Goal: Task Accomplishment & Management: Use online tool/utility

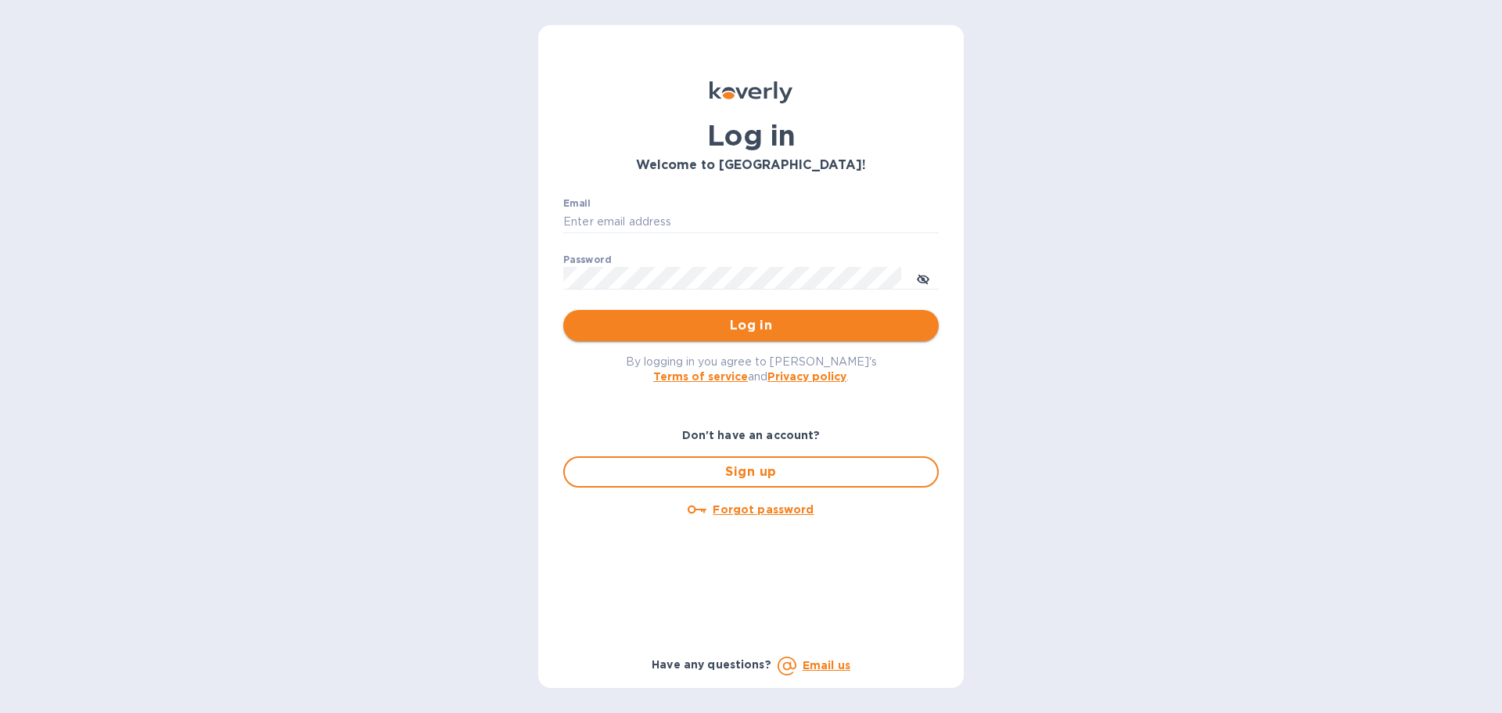
type input "k.carlton@kcarlton.com"
click at [695, 324] on span "Log in" at bounding box center [751, 325] width 351 height 19
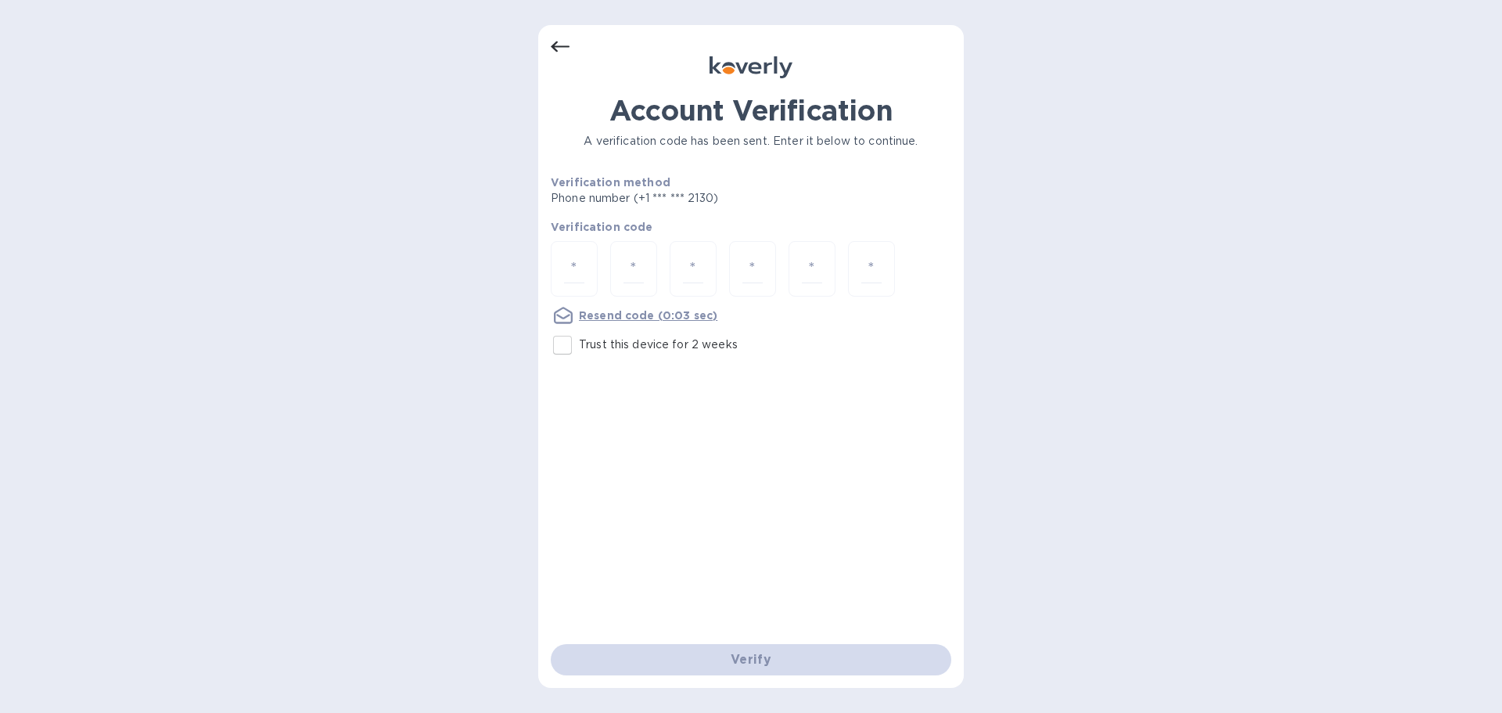
click at [602, 269] on div at bounding box center [751, 270] width 401 height 59
click at [590, 269] on div at bounding box center [574, 269] width 47 height 56
type input "1"
type input "0"
type input "4"
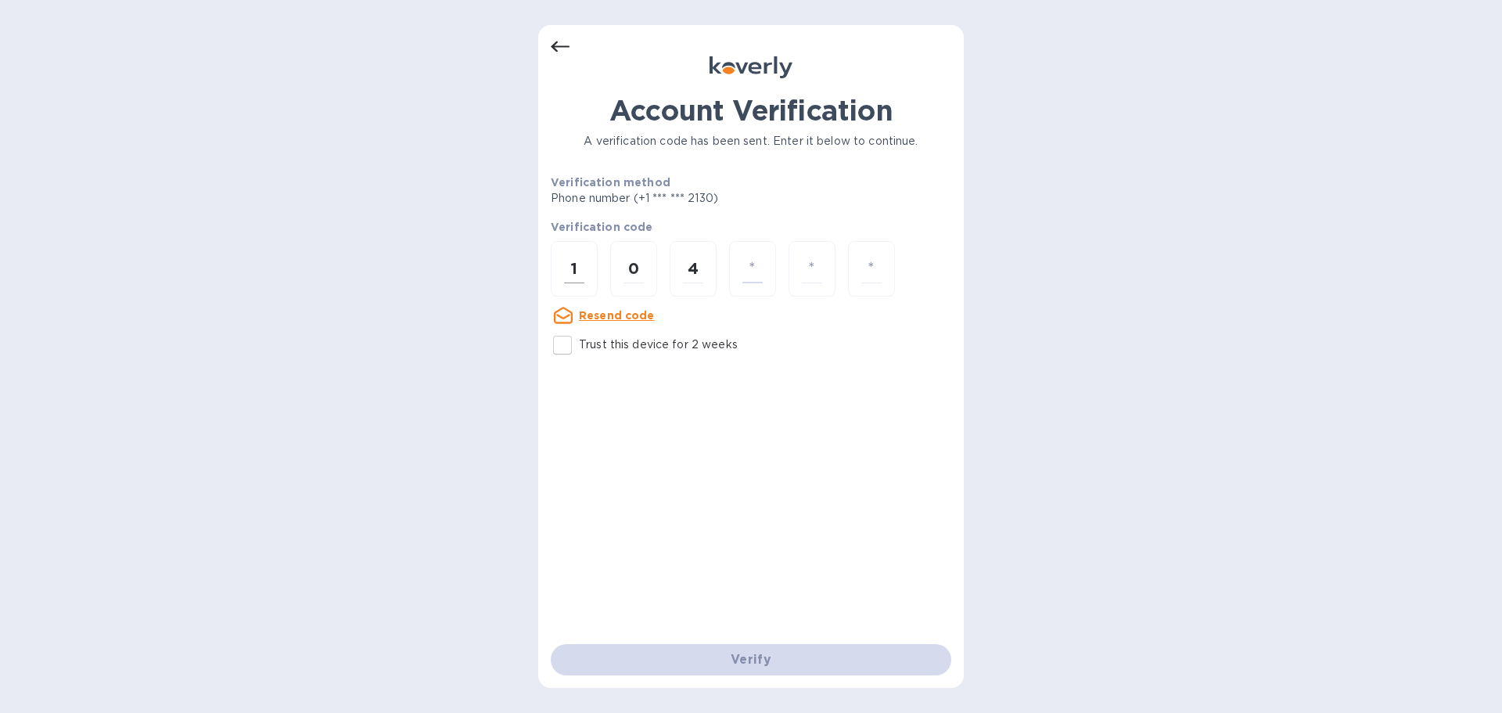
type input "6"
type input "9"
type input "7"
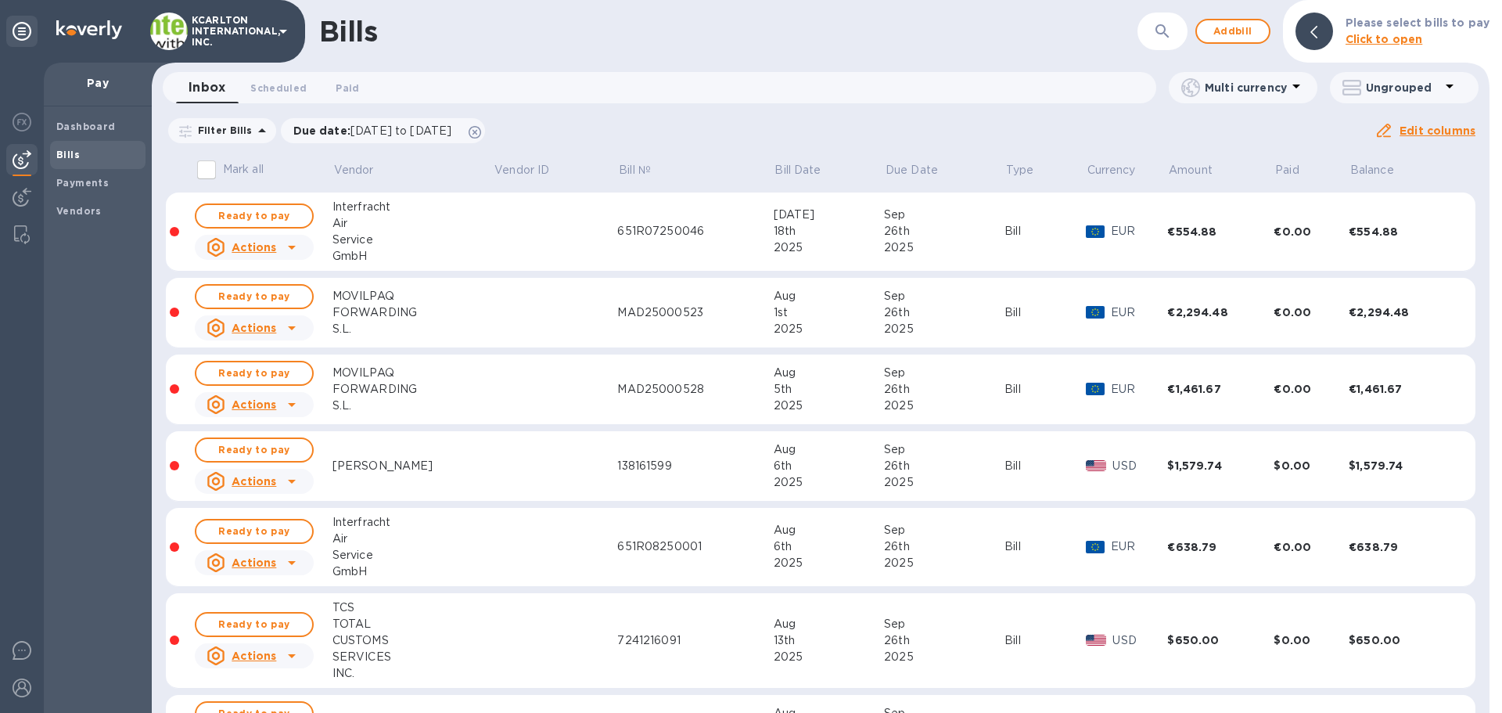
click at [1155, 28] on button "button" at bounding box center [1163, 32] width 38 height 38
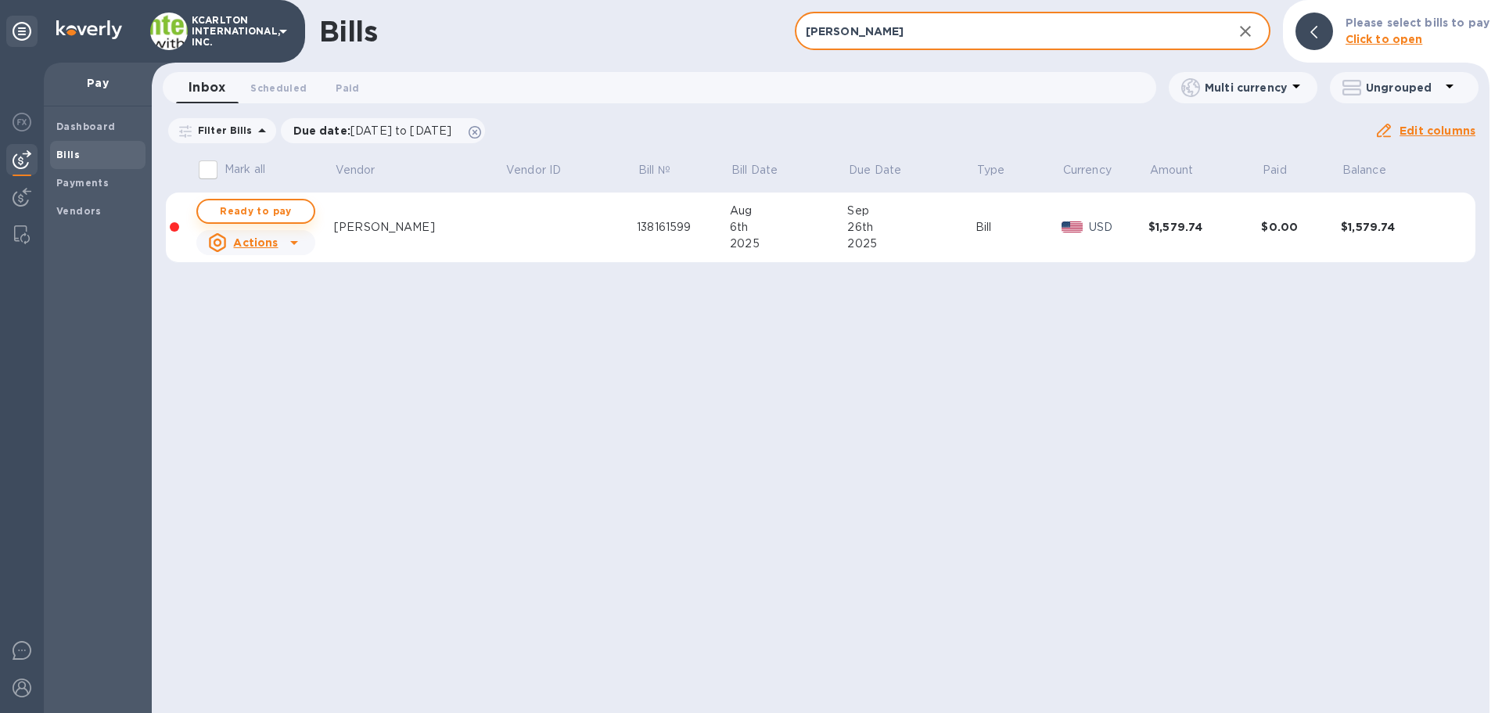
type input "[PERSON_NAME]"
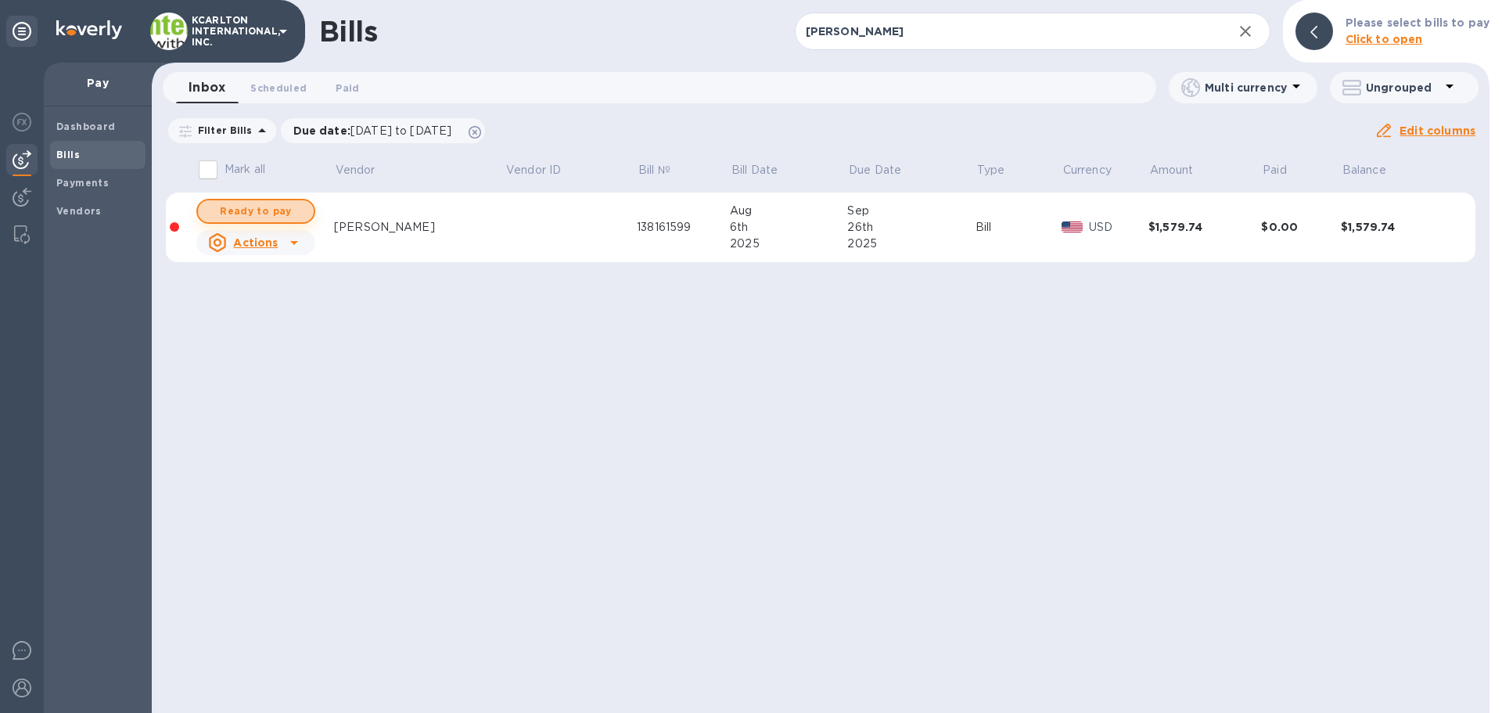
click at [257, 210] on span "Ready to pay" at bounding box center [255, 211] width 91 height 19
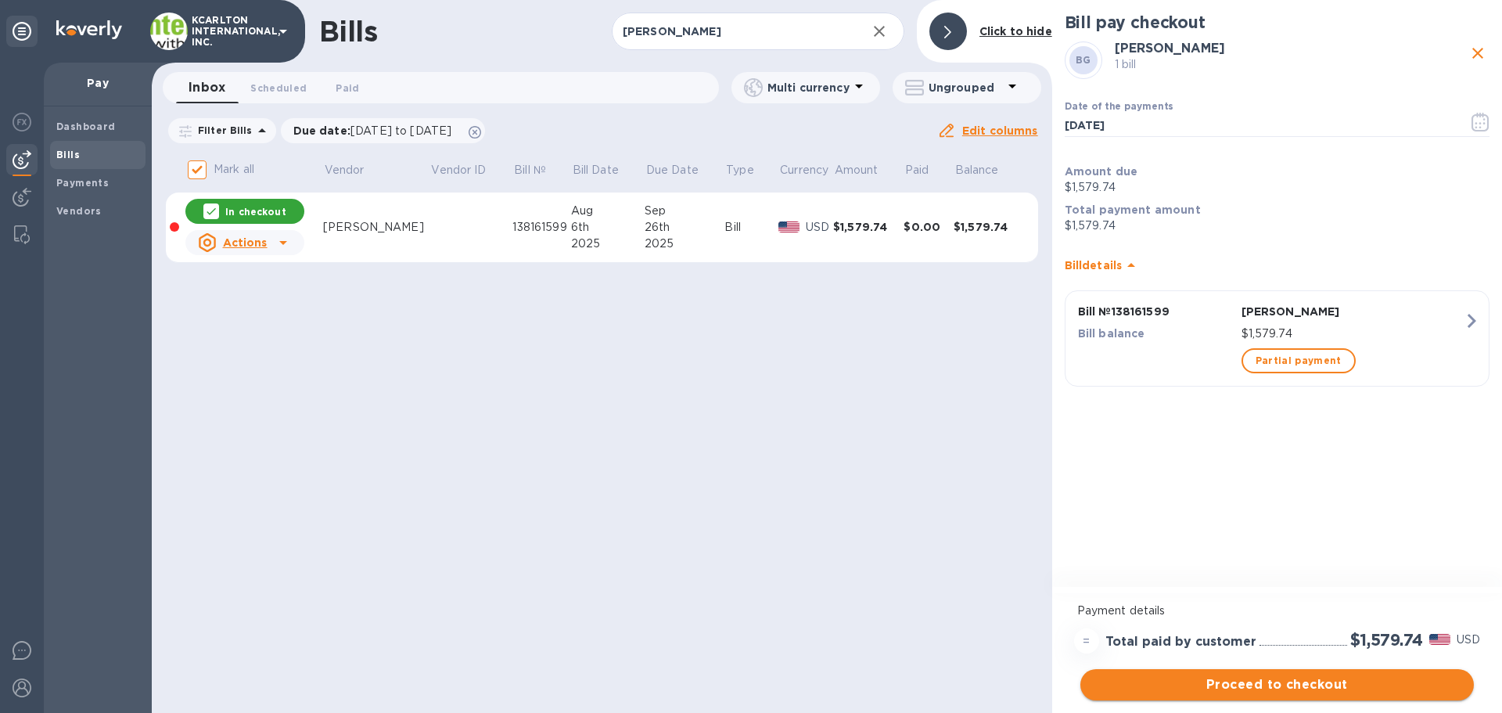
click at [1279, 678] on span "Proceed to checkout" at bounding box center [1277, 684] width 369 height 19
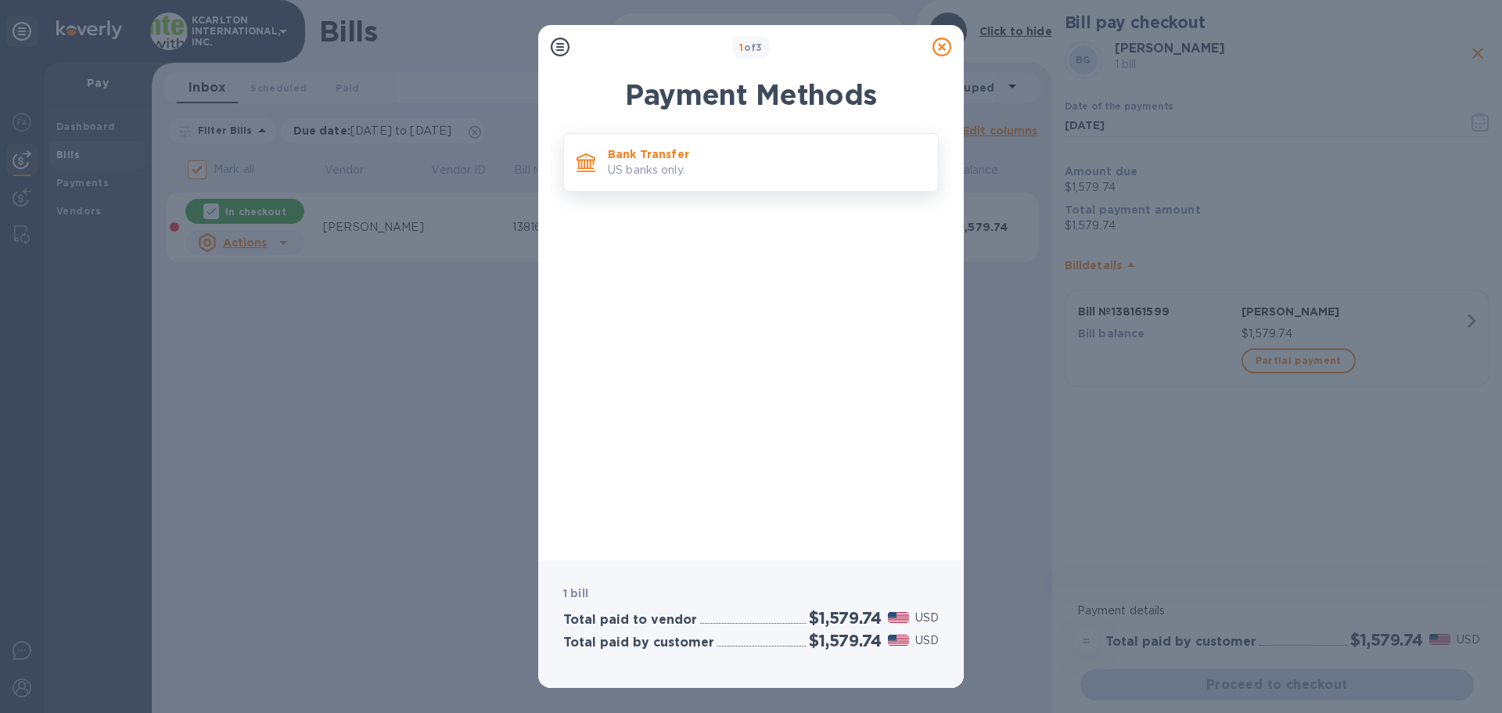
click at [653, 167] on p "US banks only." at bounding box center [767, 170] width 318 height 16
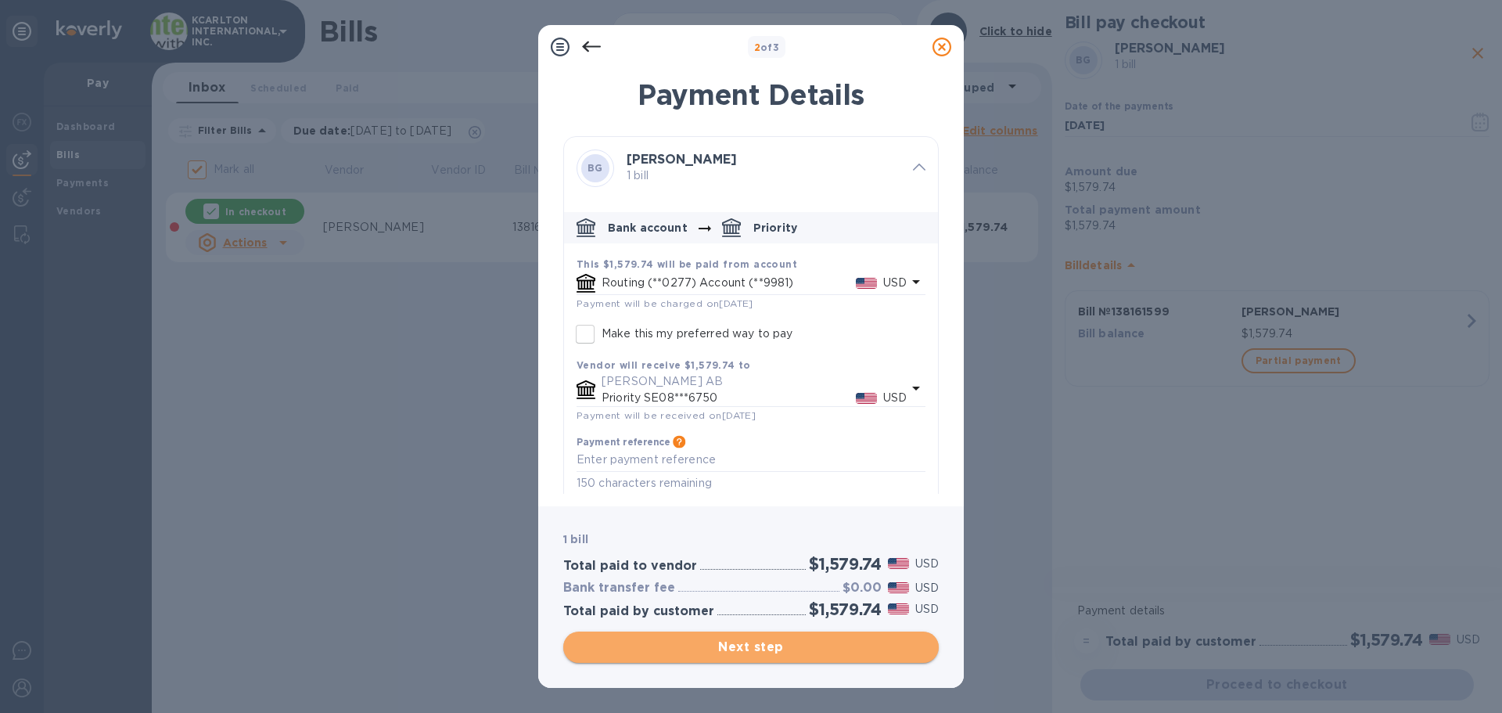
click at [757, 639] on span "Next step" at bounding box center [751, 647] width 351 height 19
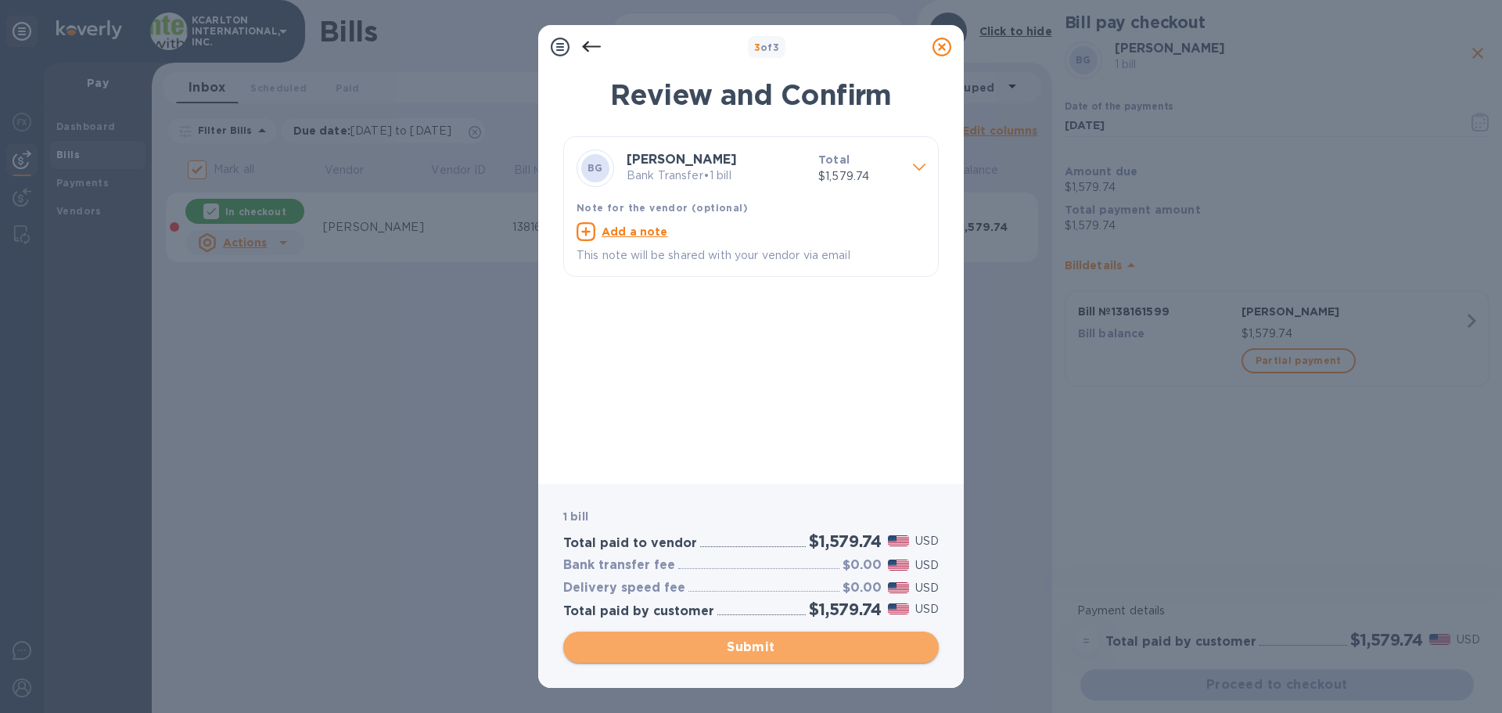
click at [756, 644] on span "Submit" at bounding box center [751, 647] width 351 height 19
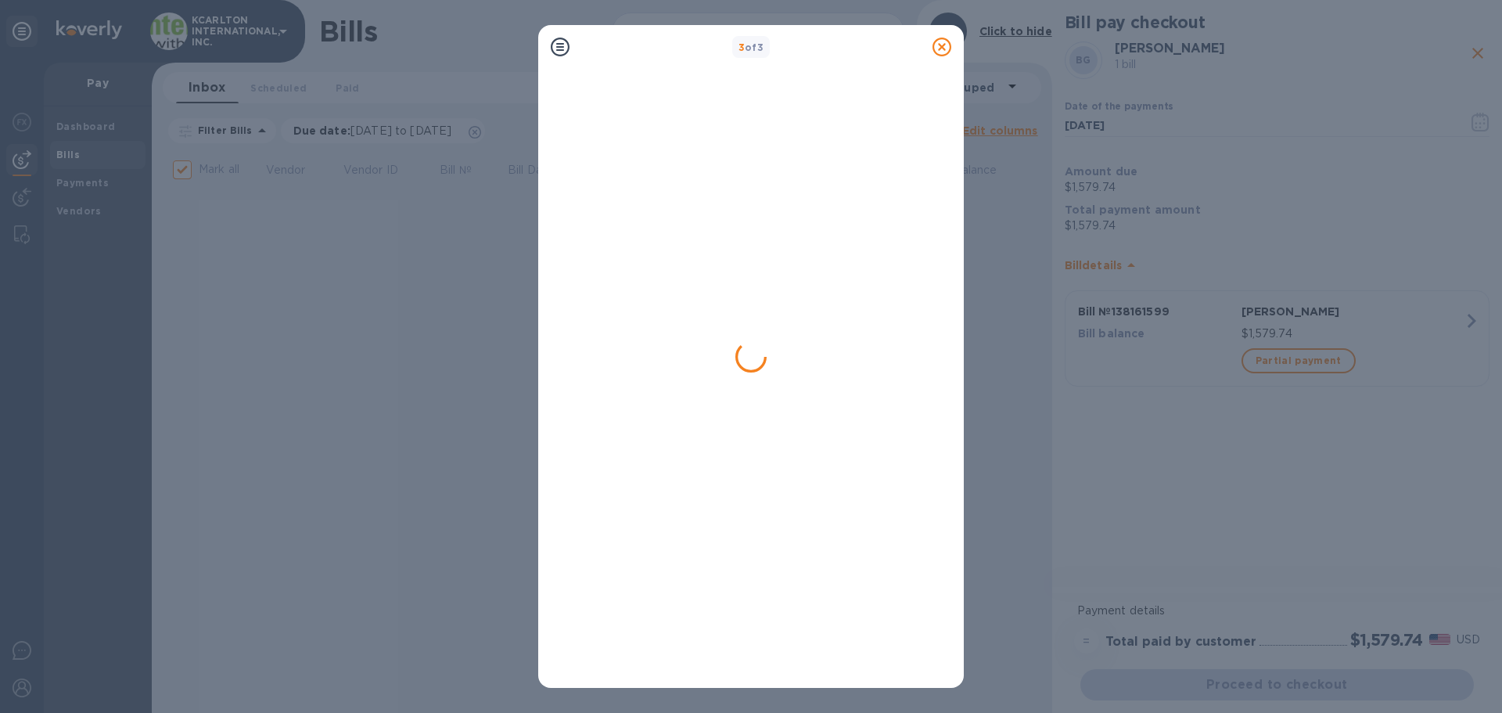
checkbox input "false"
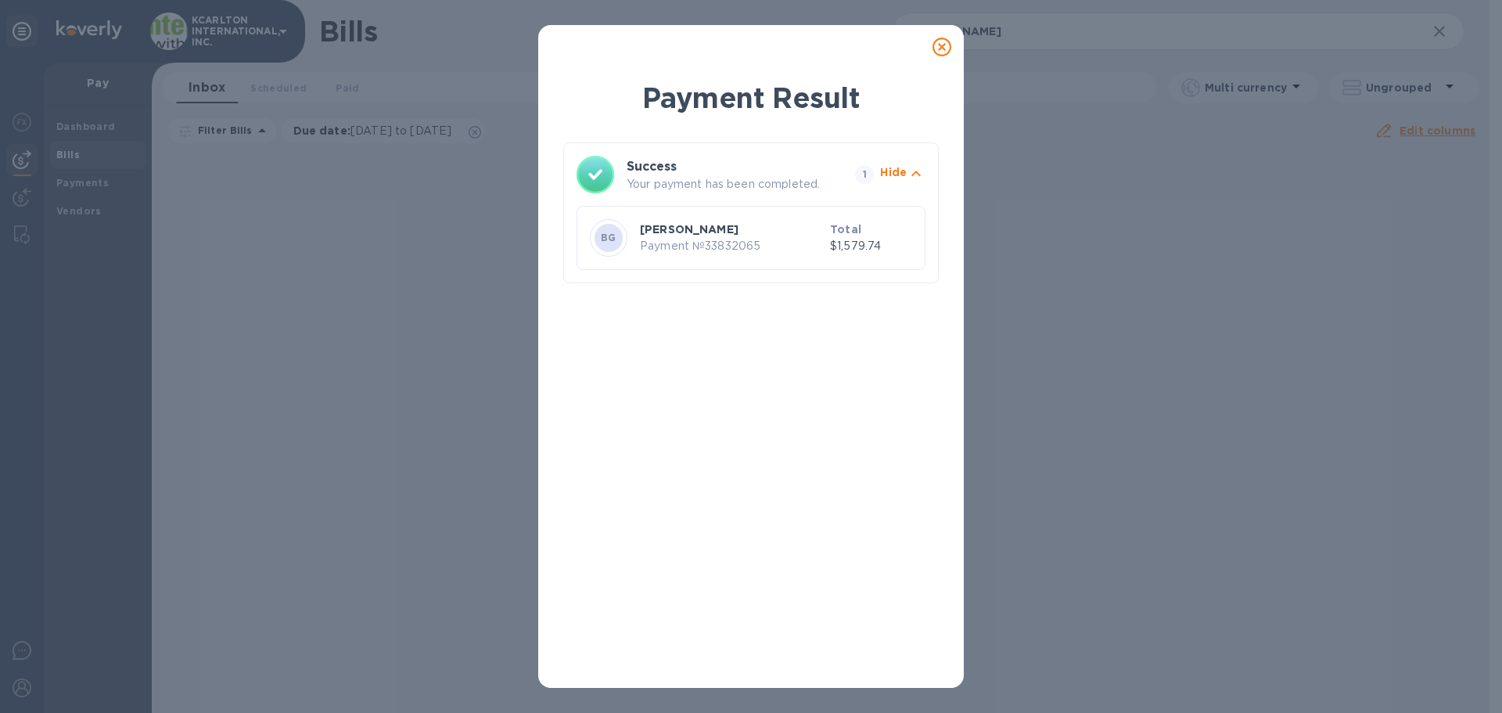
click at [942, 48] on icon at bounding box center [942, 47] width 19 height 19
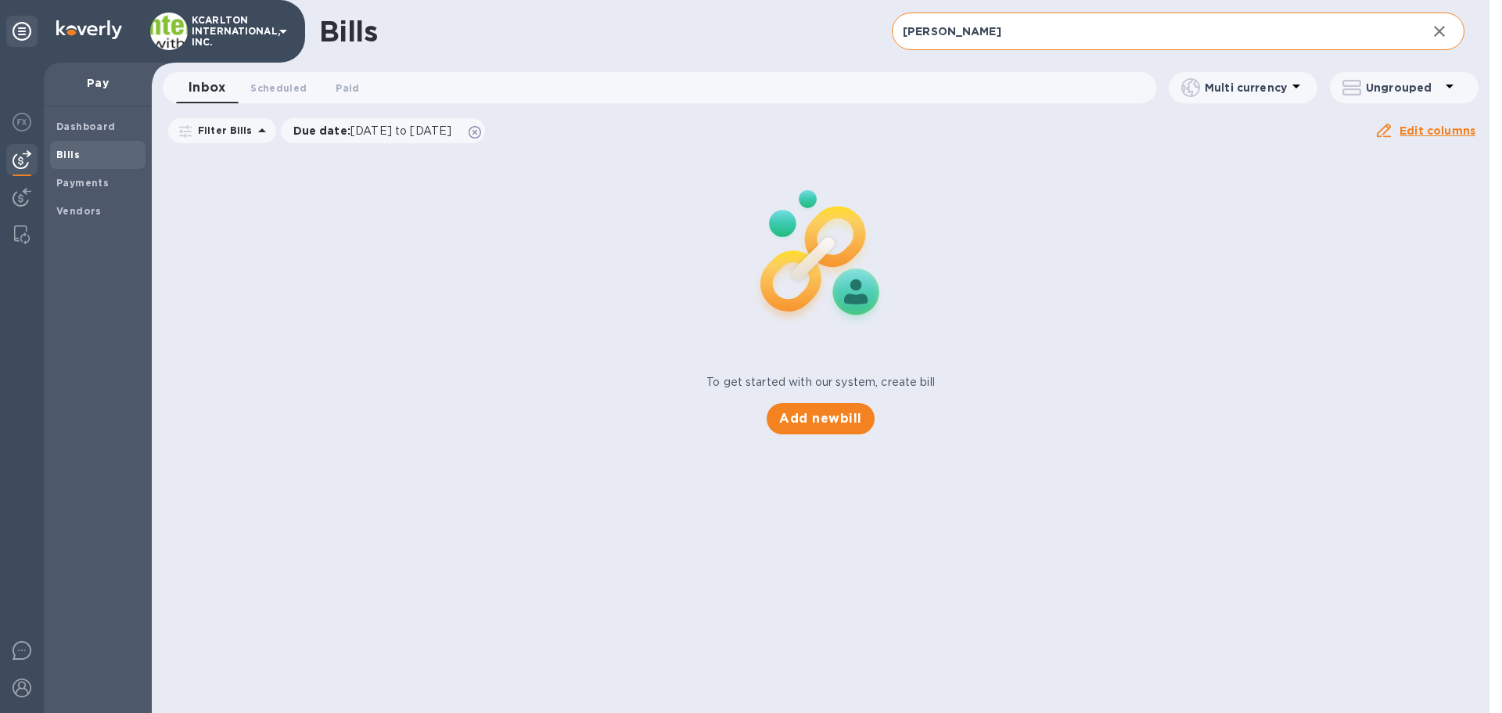
click at [988, 32] on input "[PERSON_NAME]" at bounding box center [1153, 32] width 523 height 38
type input "b"
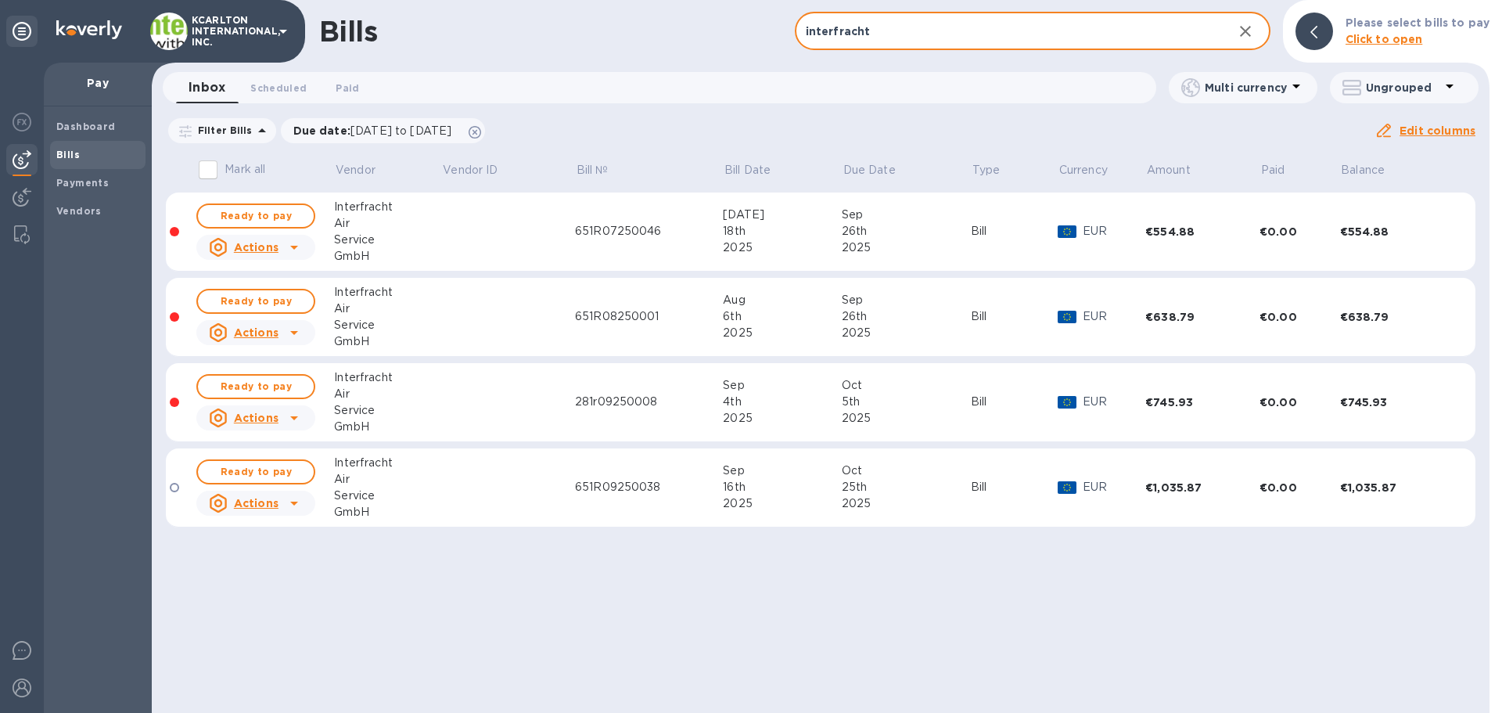
type input "interfracht"
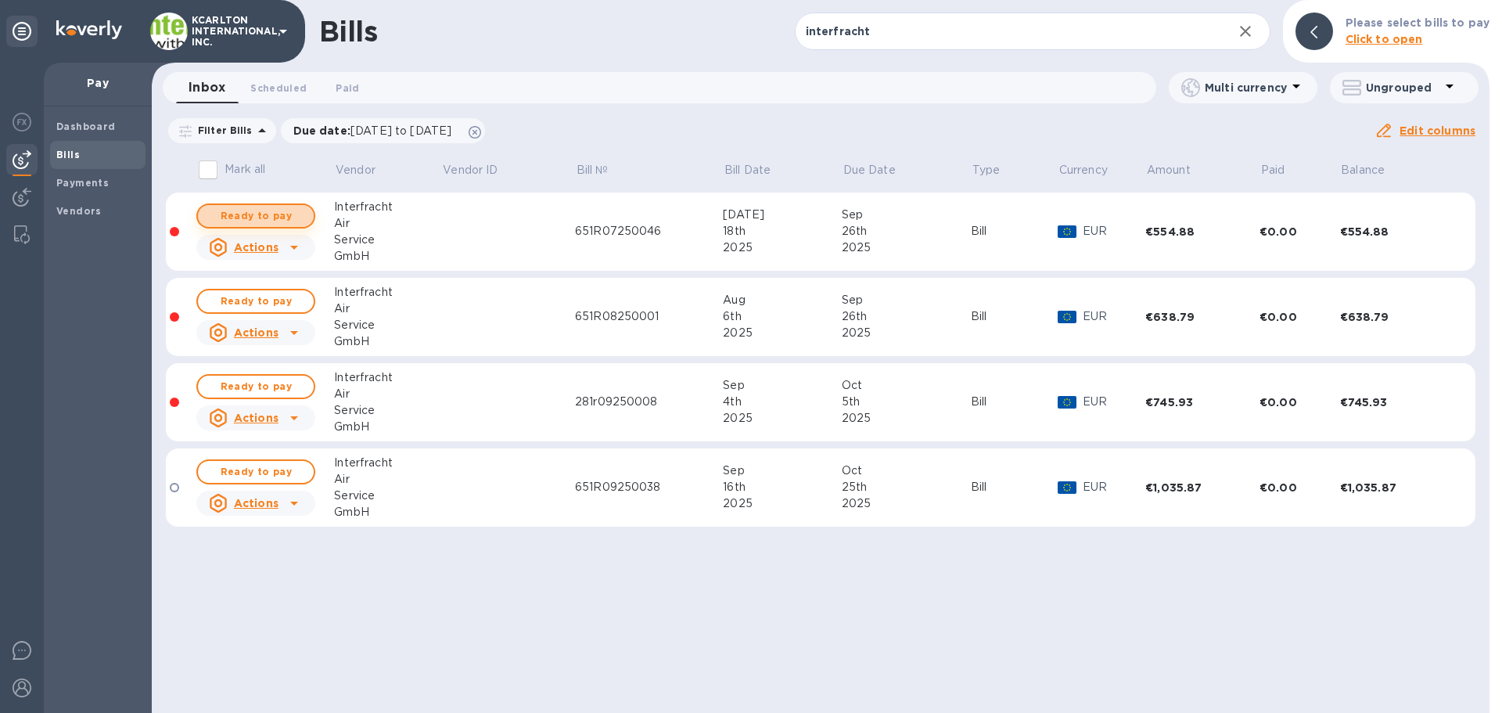
click at [280, 216] on span "Ready to pay" at bounding box center [255, 216] width 91 height 19
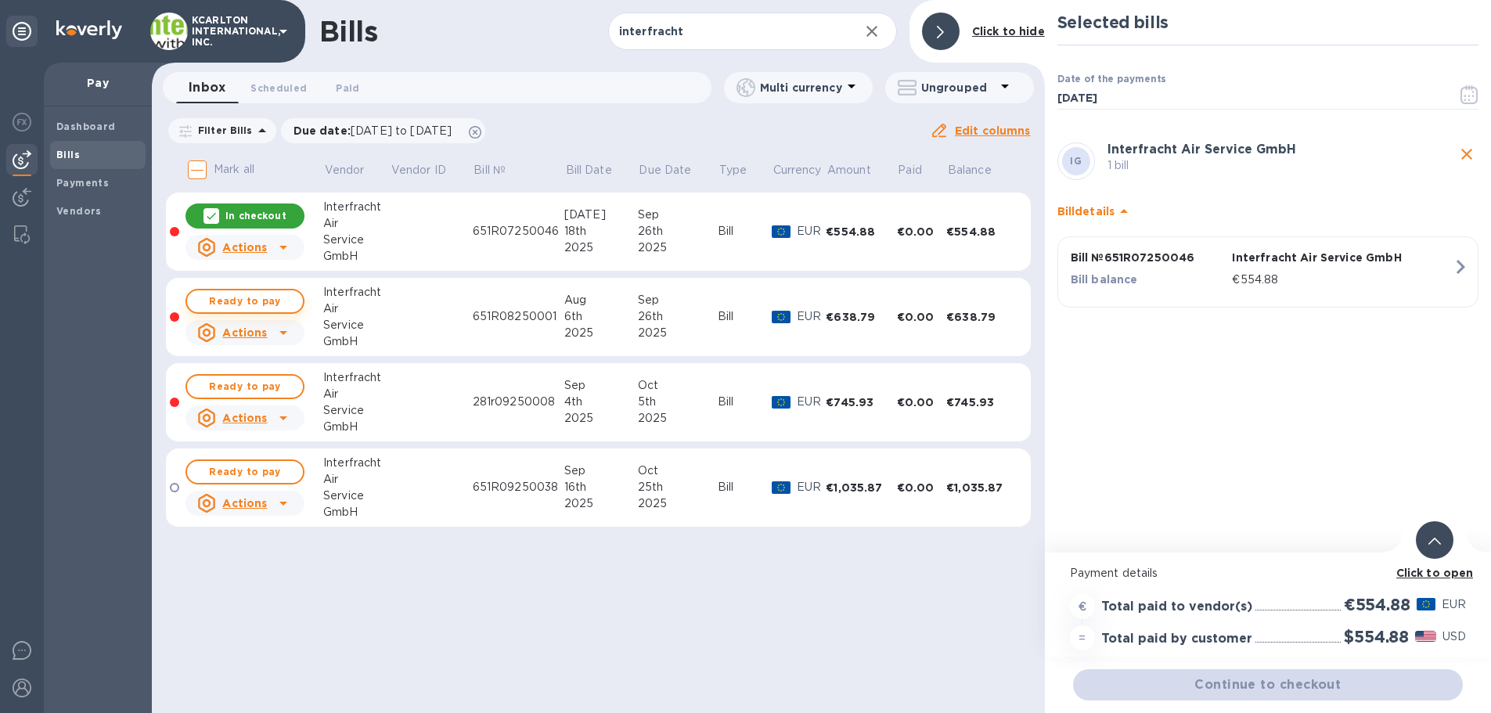
click at [252, 297] on span "Ready to pay" at bounding box center [245, 301] width 91 height 19
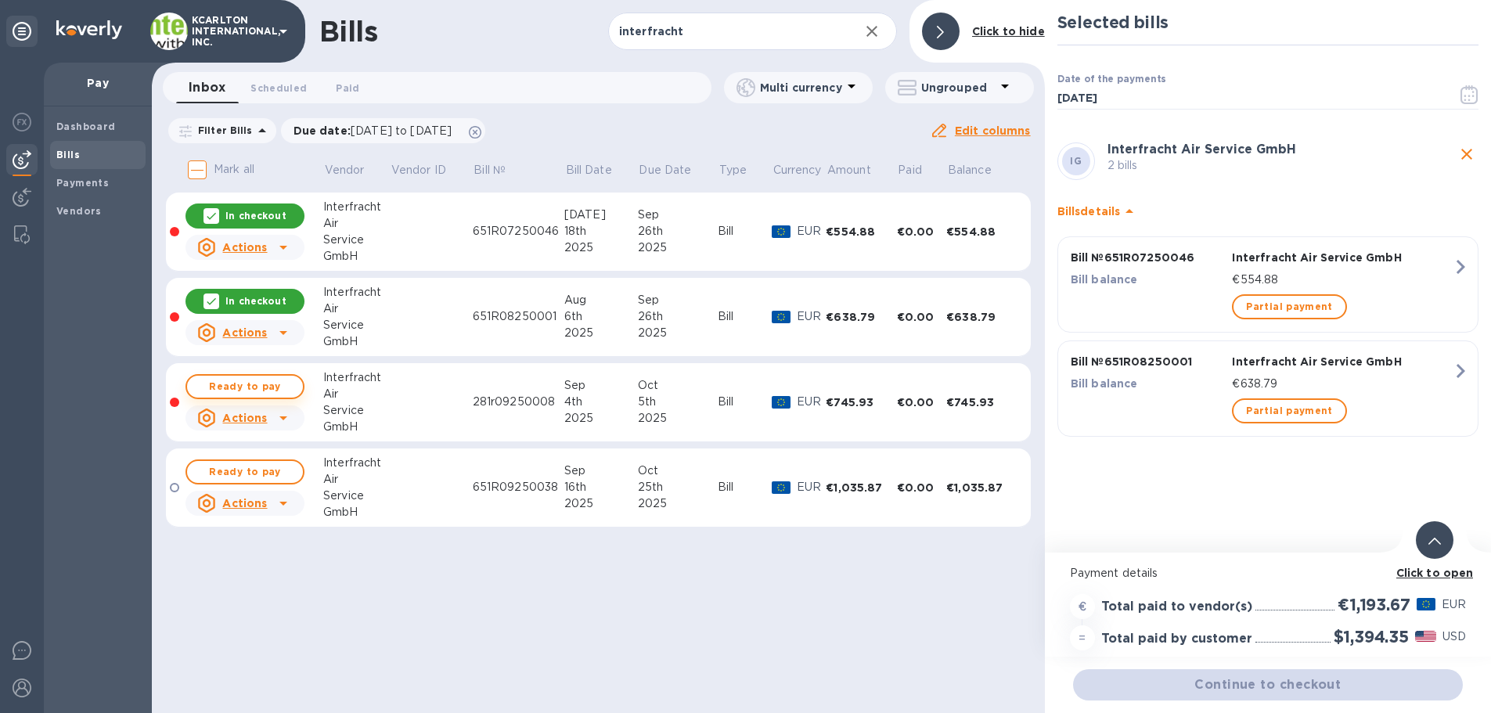
click at [246, 379] on span "Ready to pay" at bounding box center [245, 386] width 91 height 19
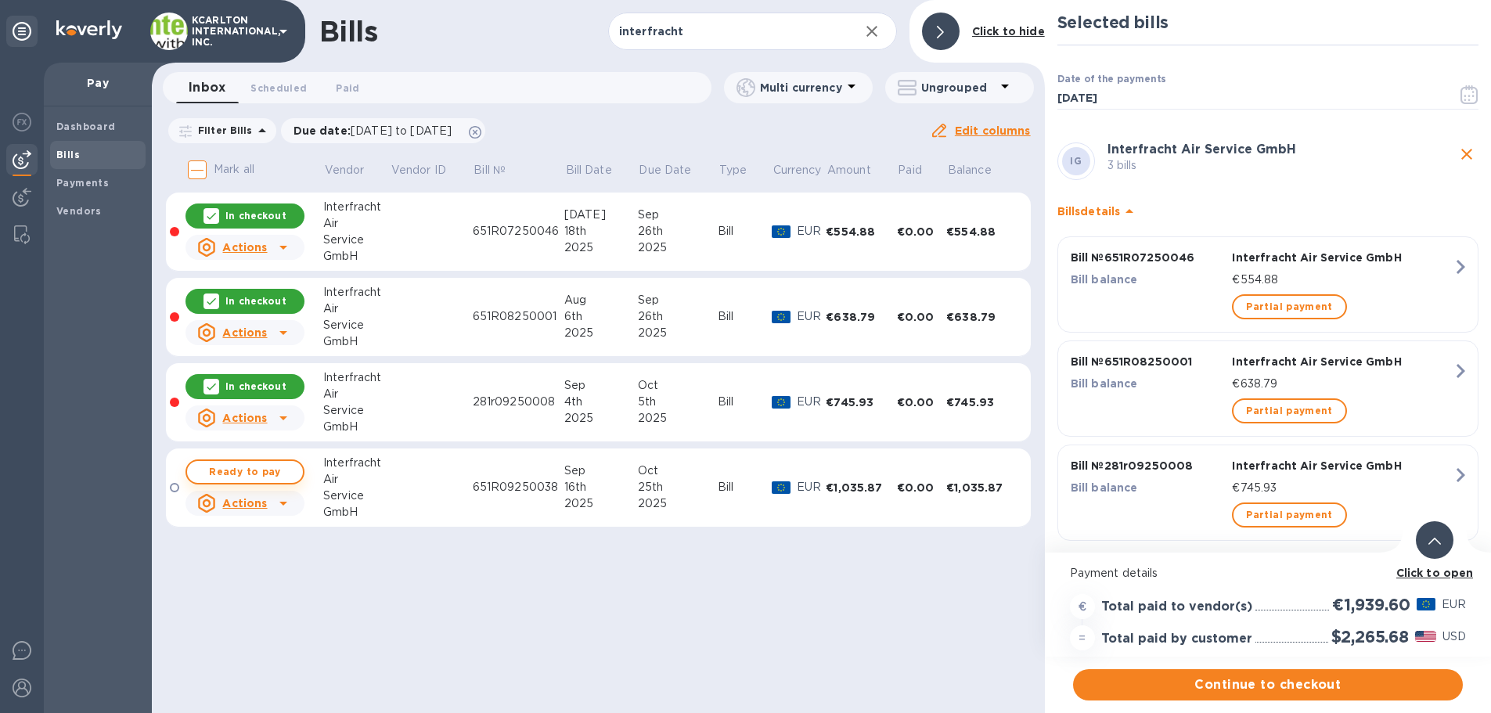
click at [266, 470] on span "Ready to pay" at bounding box center [245, 471] width 91 height 19
checkbox input "true"
click at [1362, 685] on span "Continue to checkout" at bounding box center [1267, 684] width 365 height 19
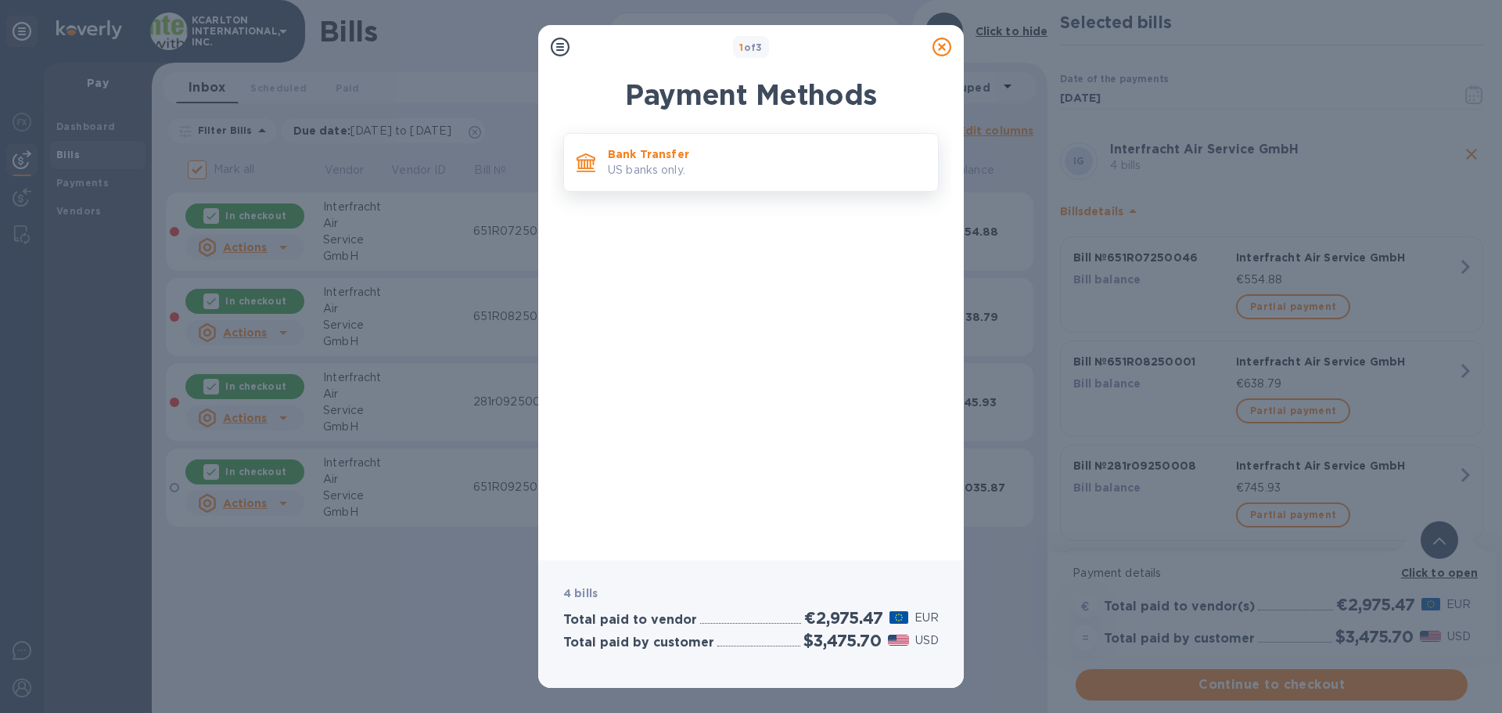
click at [686, 160] on p "Bank Transfer" at bounding box center [767, 154] width 318 height 16
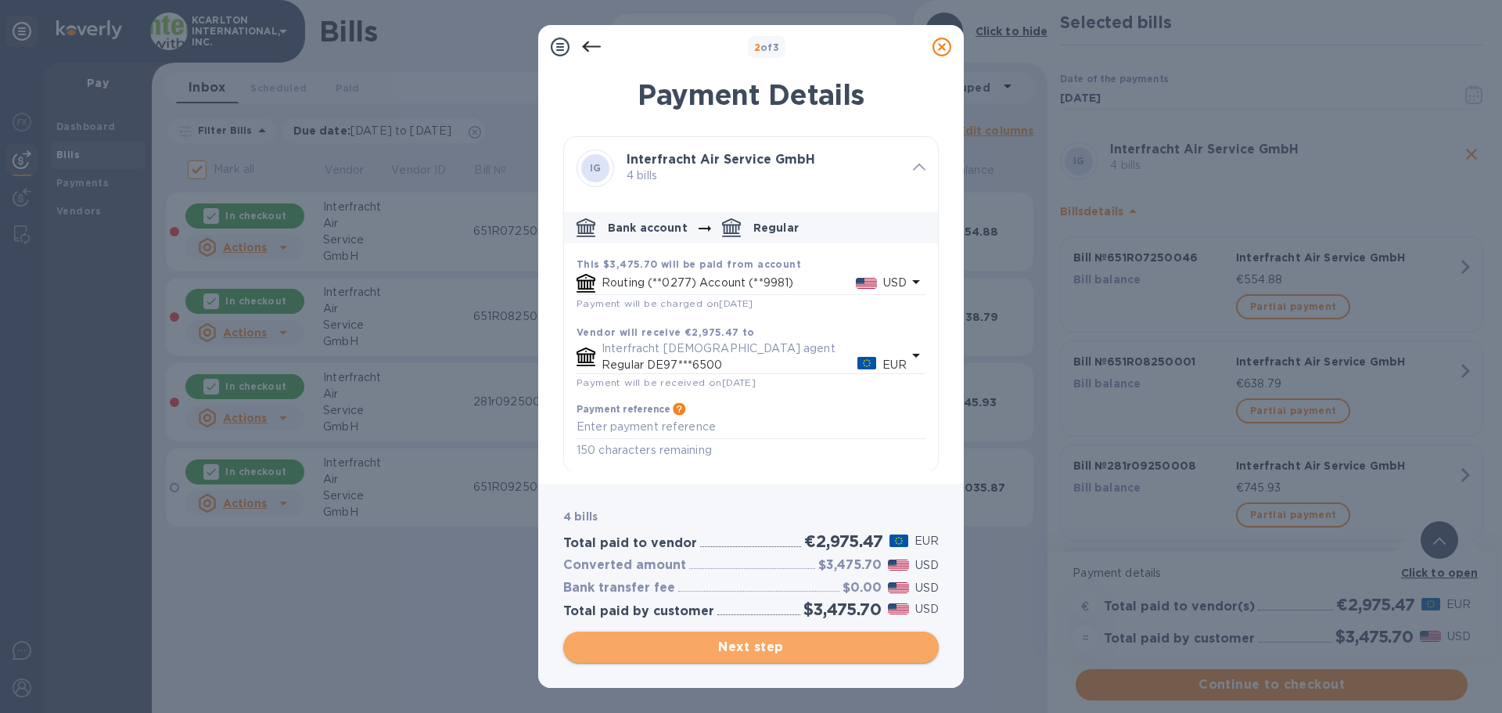
click at [726, 653] on span "Next step" at bounding box center [751, 647] width 351 height 19
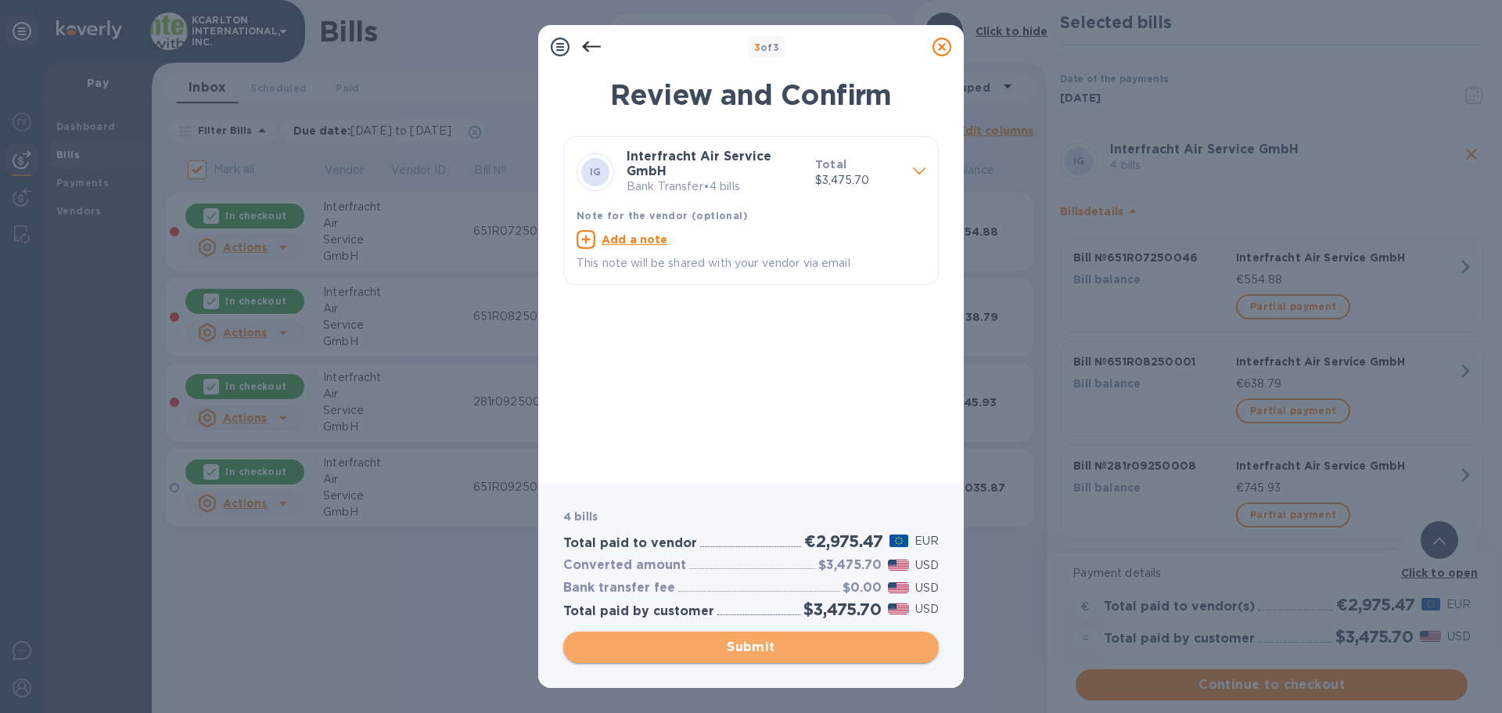
click at [775, 640] on span "Submit" at bounding box center [751, 647] width 351 height 19
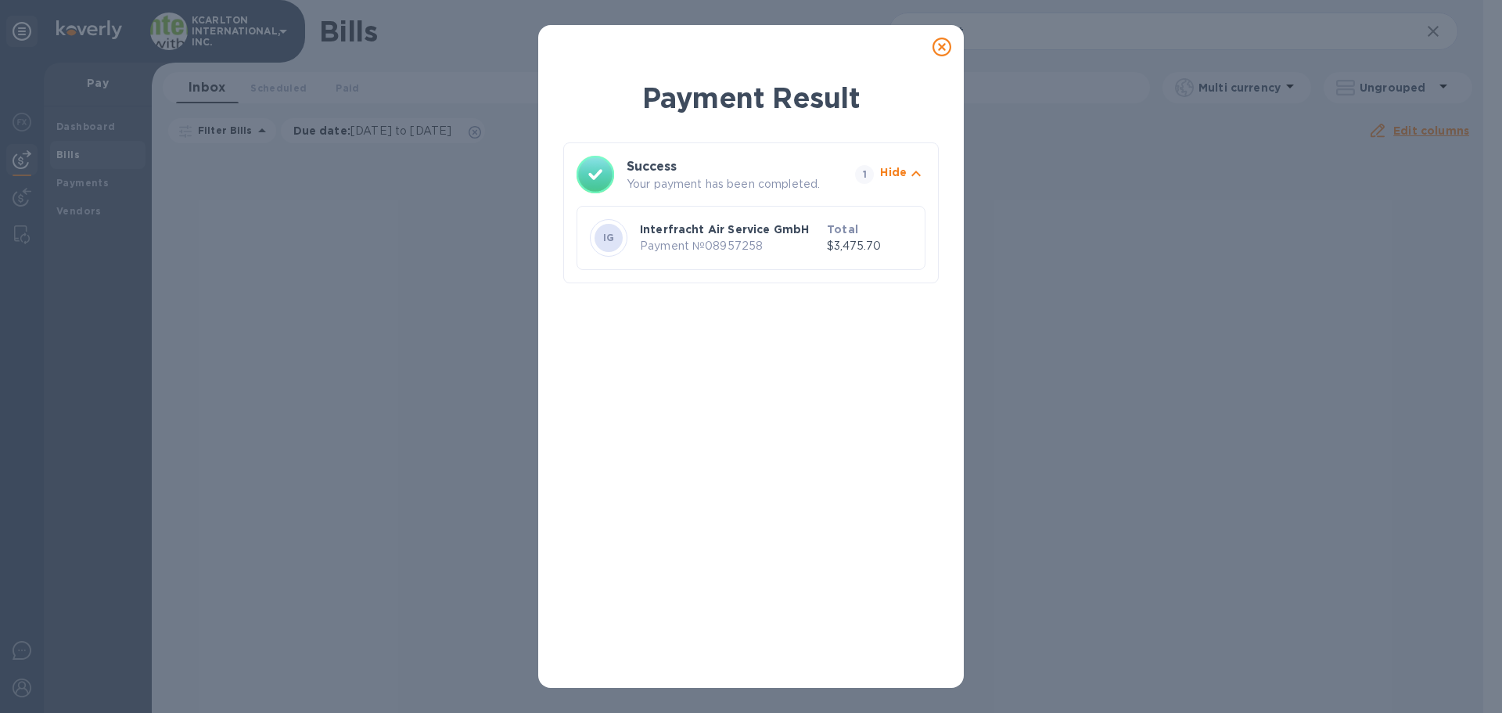
click at [937, 42] on icon at bounding box center [942, 47] width 19 height 19
